Goal: Information Seeking & Learning: Stay updated

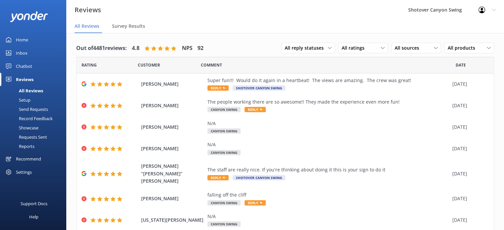
scroll to position [80, 0]
